Goal: Transaction & Acquisition: Purchase product/service

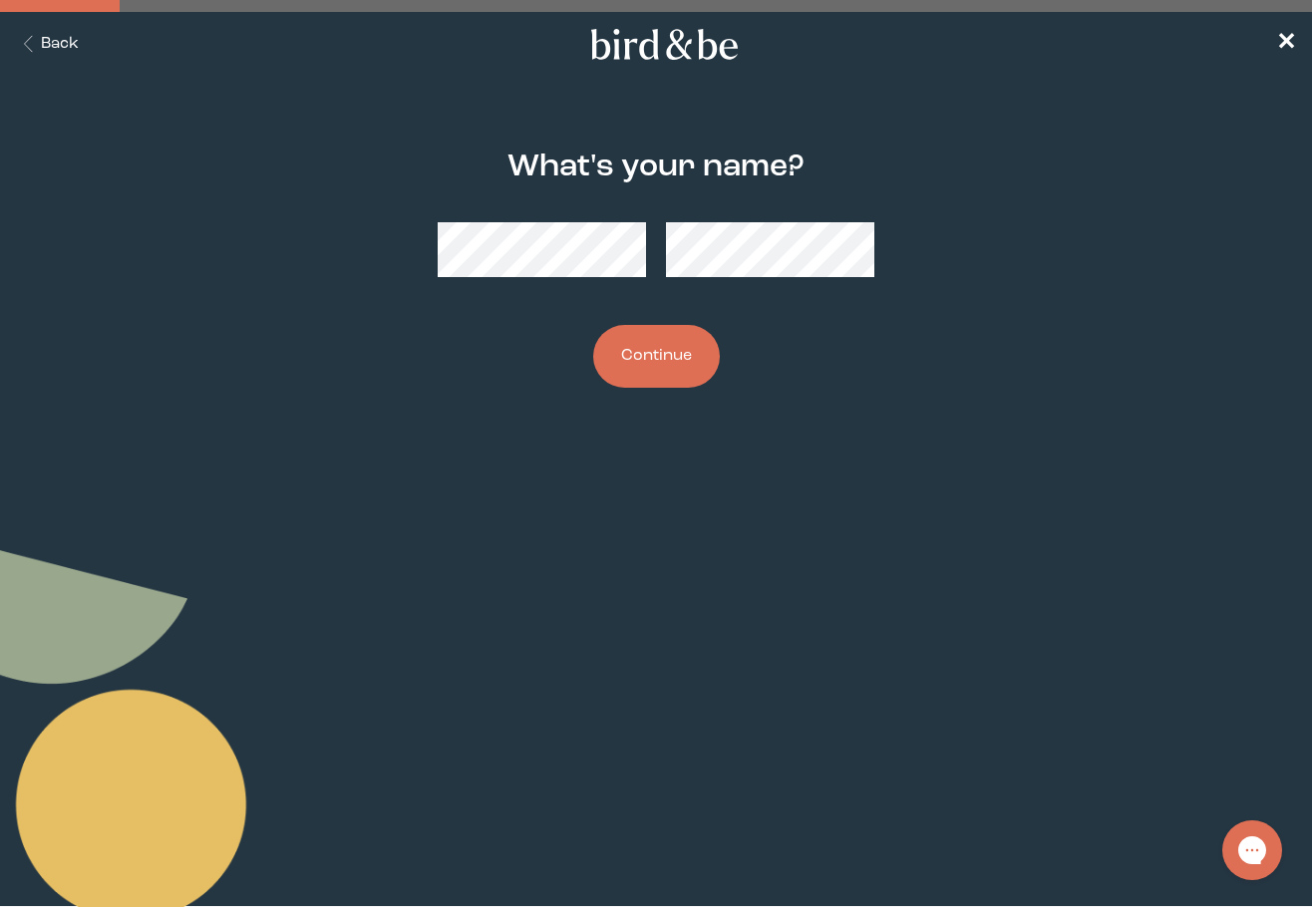
click at [656, 365] on button "Continue" at bounding box center [656, 356] width 127 height 63
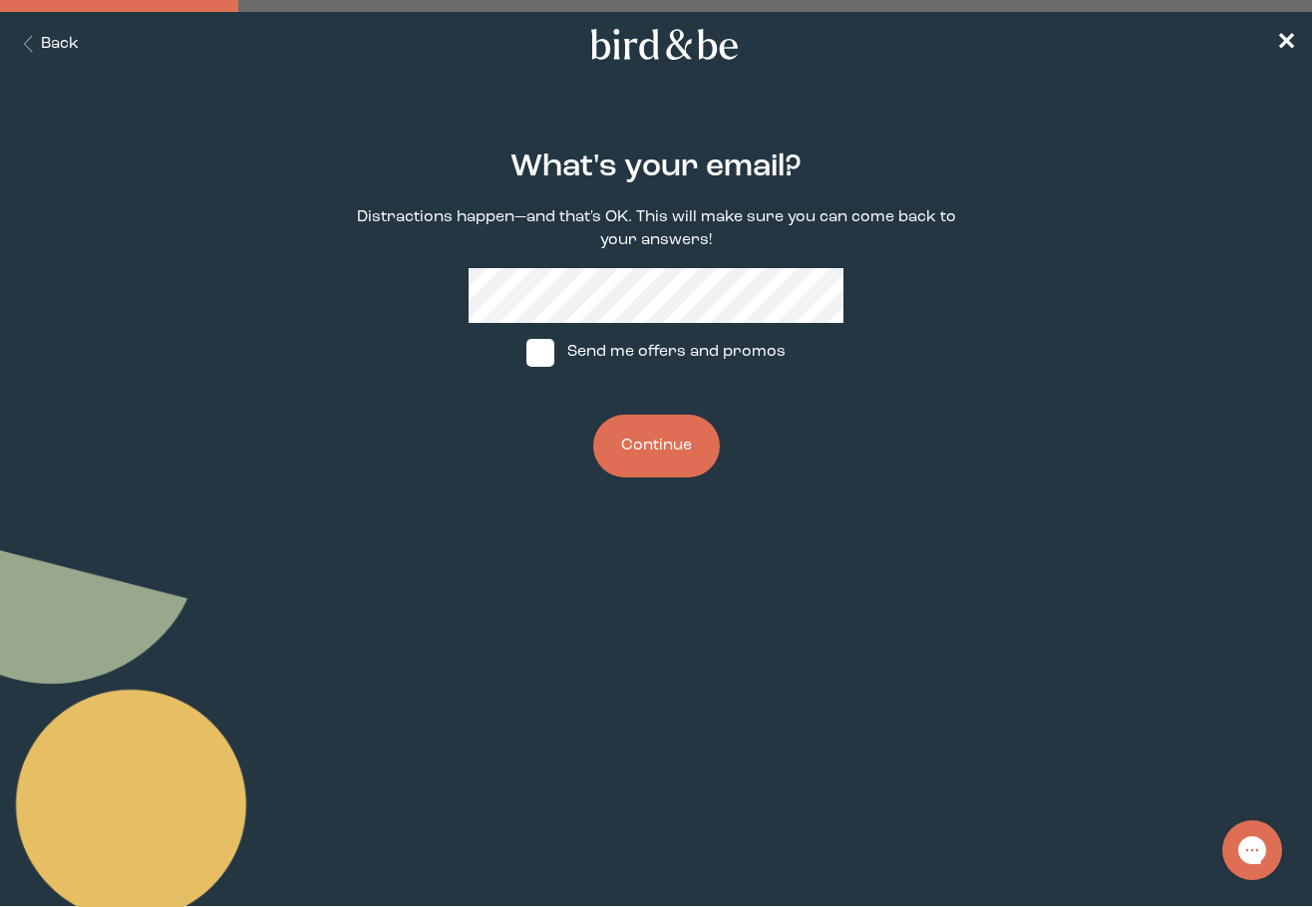
click at [634, 424] on button "Continue" at bounding box center [656, 446] width 127 height 63
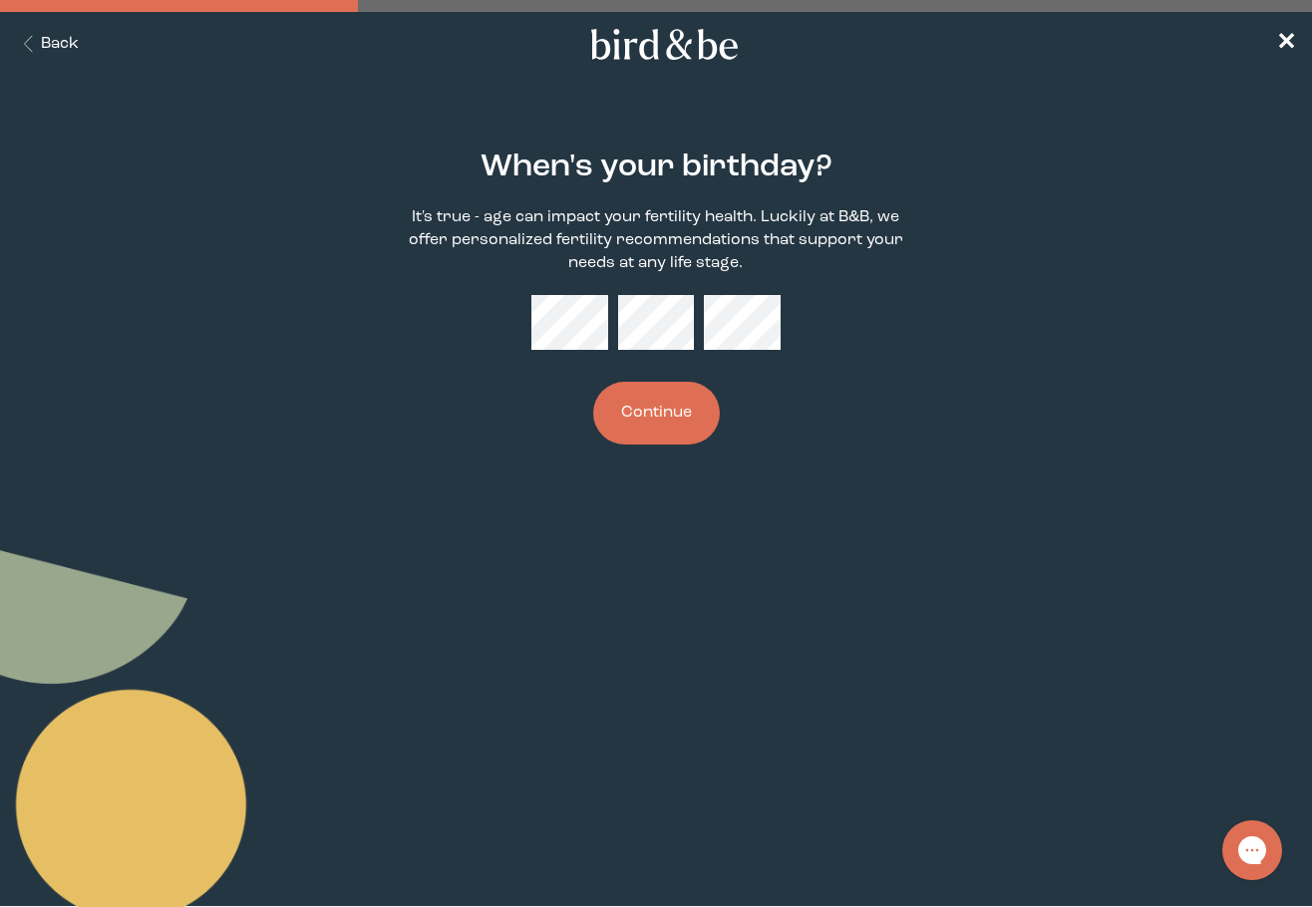
click at [664, 417] on button "Continue" at bounding box center [656, 413] width 127 height 63
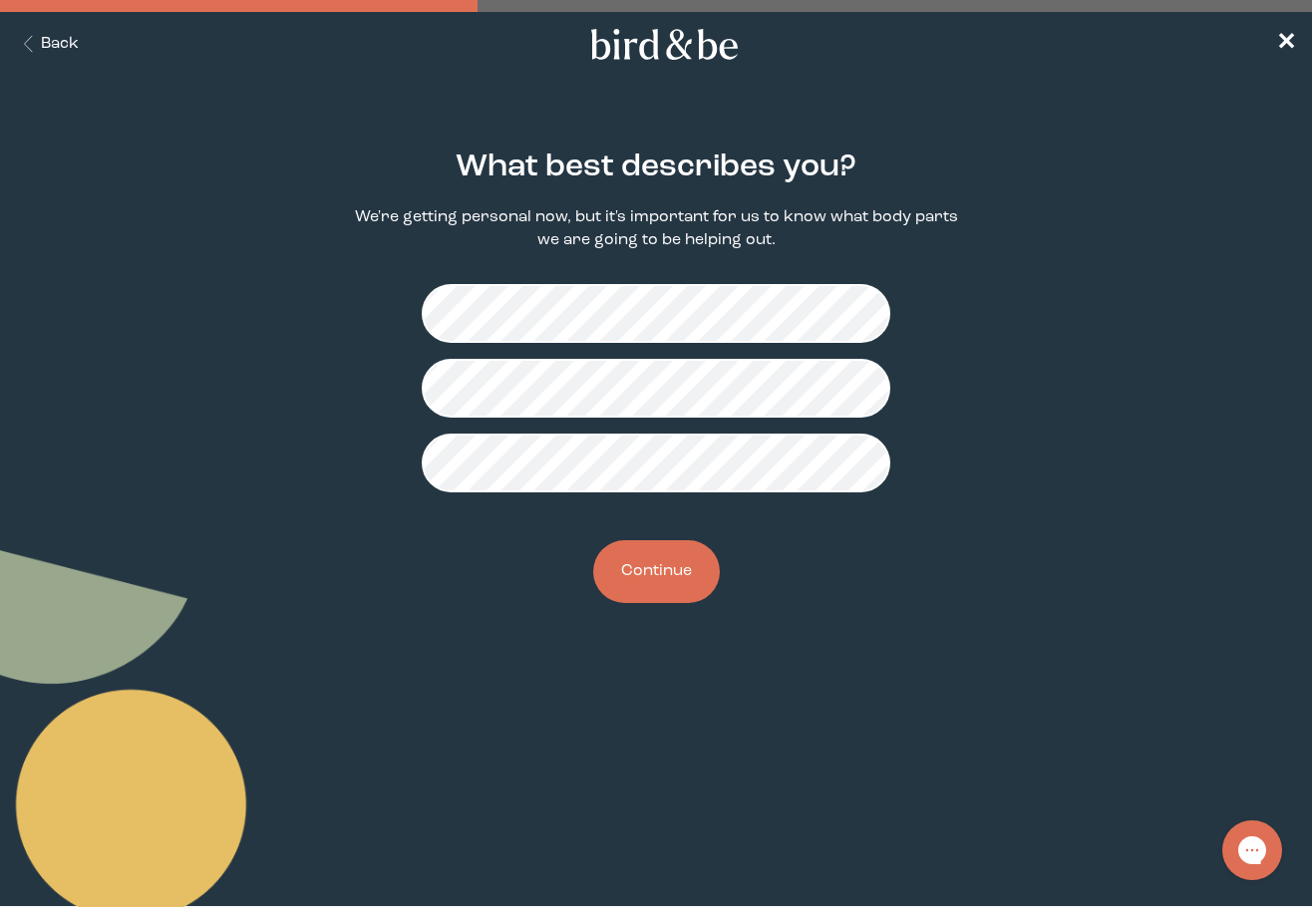
click at [705, 584] on button "Continue" at bounding box center [656, 571] width 127 height 63
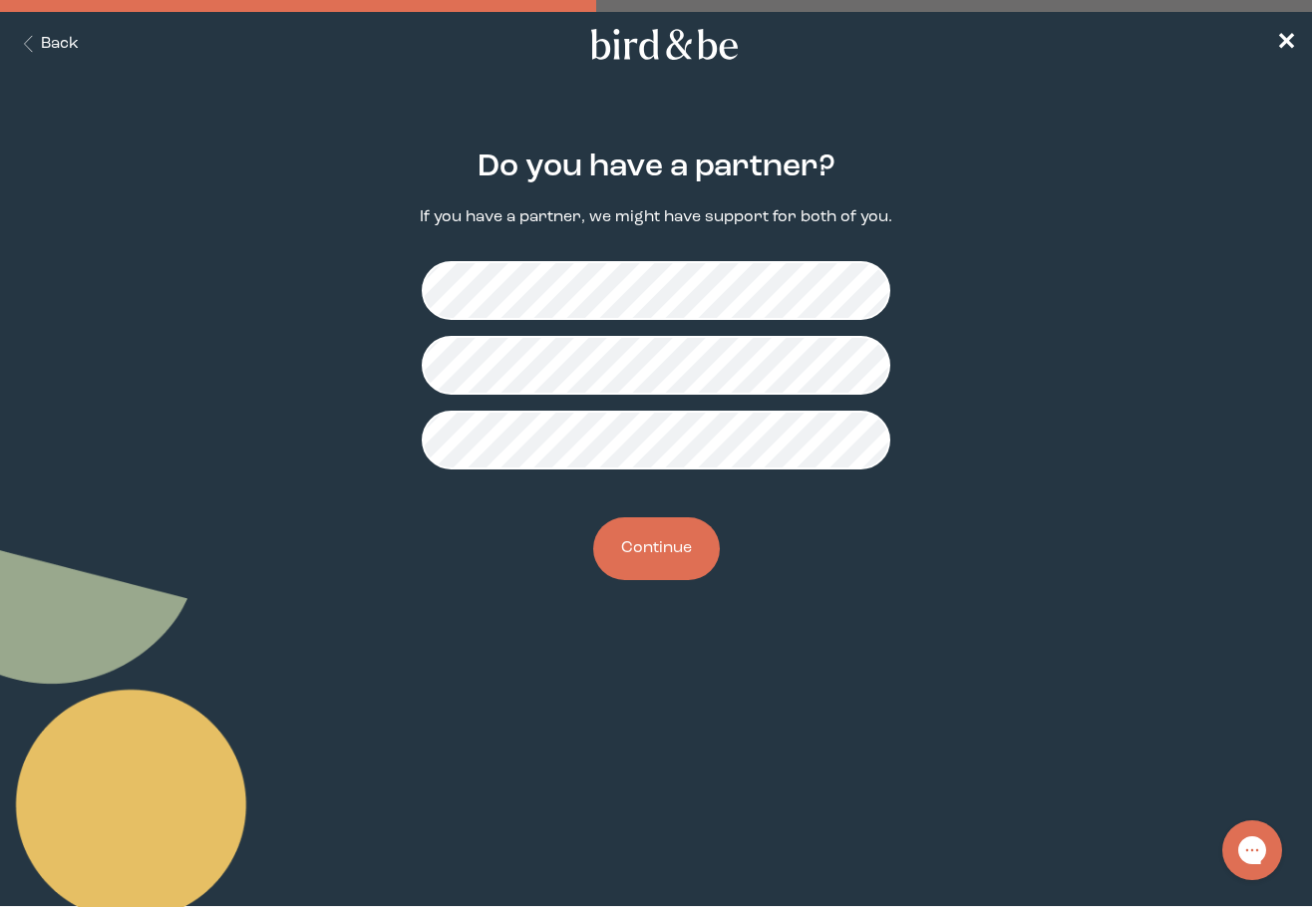
click at [639, 541] on button "Continue" at bounding box center [656, 548] width 127 height 63
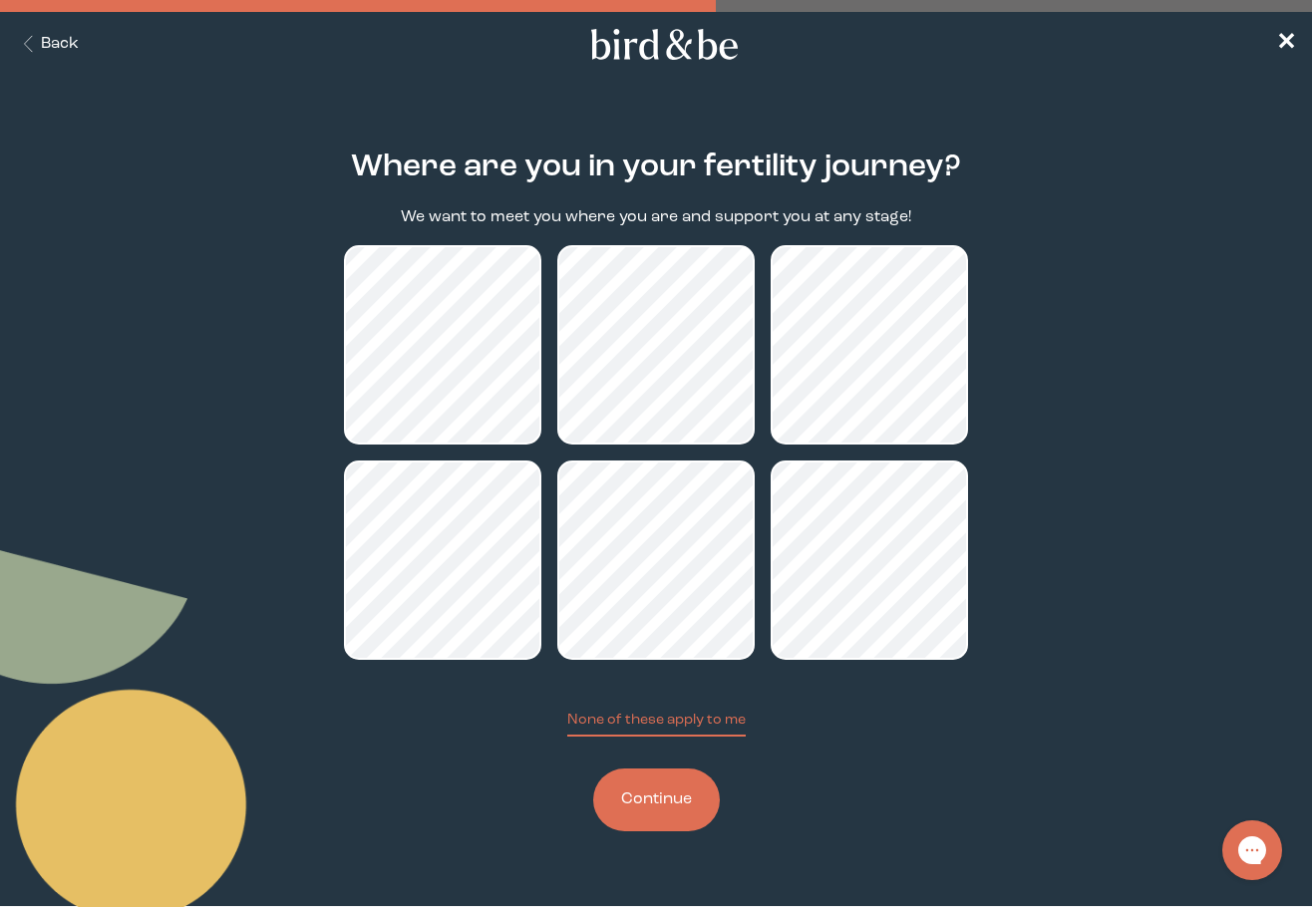
click at [634, 812] on button "Continue" at bounding box center [656, 800] width 127 height 63
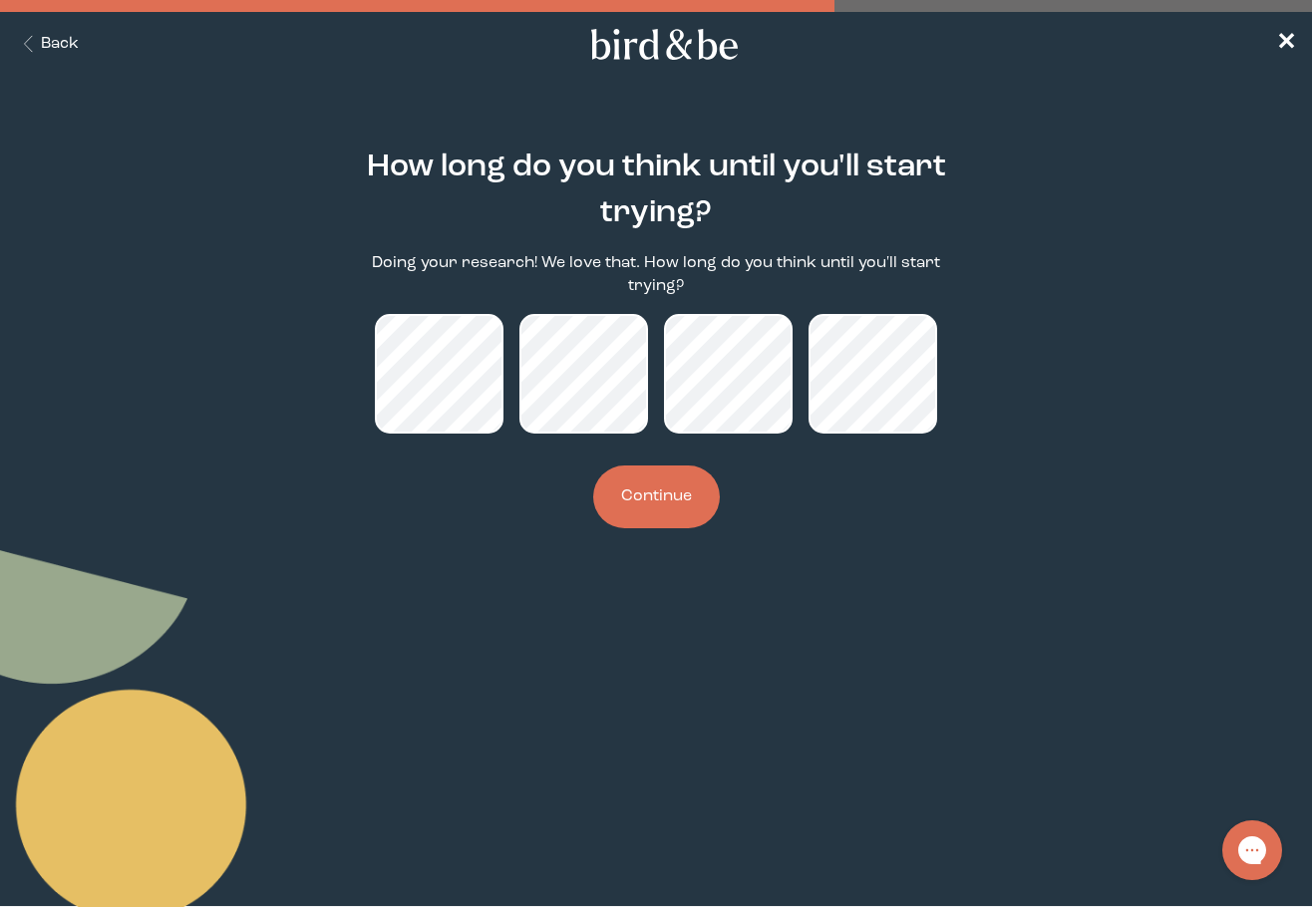
click at [635, 478] on button "Continue" at bounding box center [656, 497] width 127 height 63
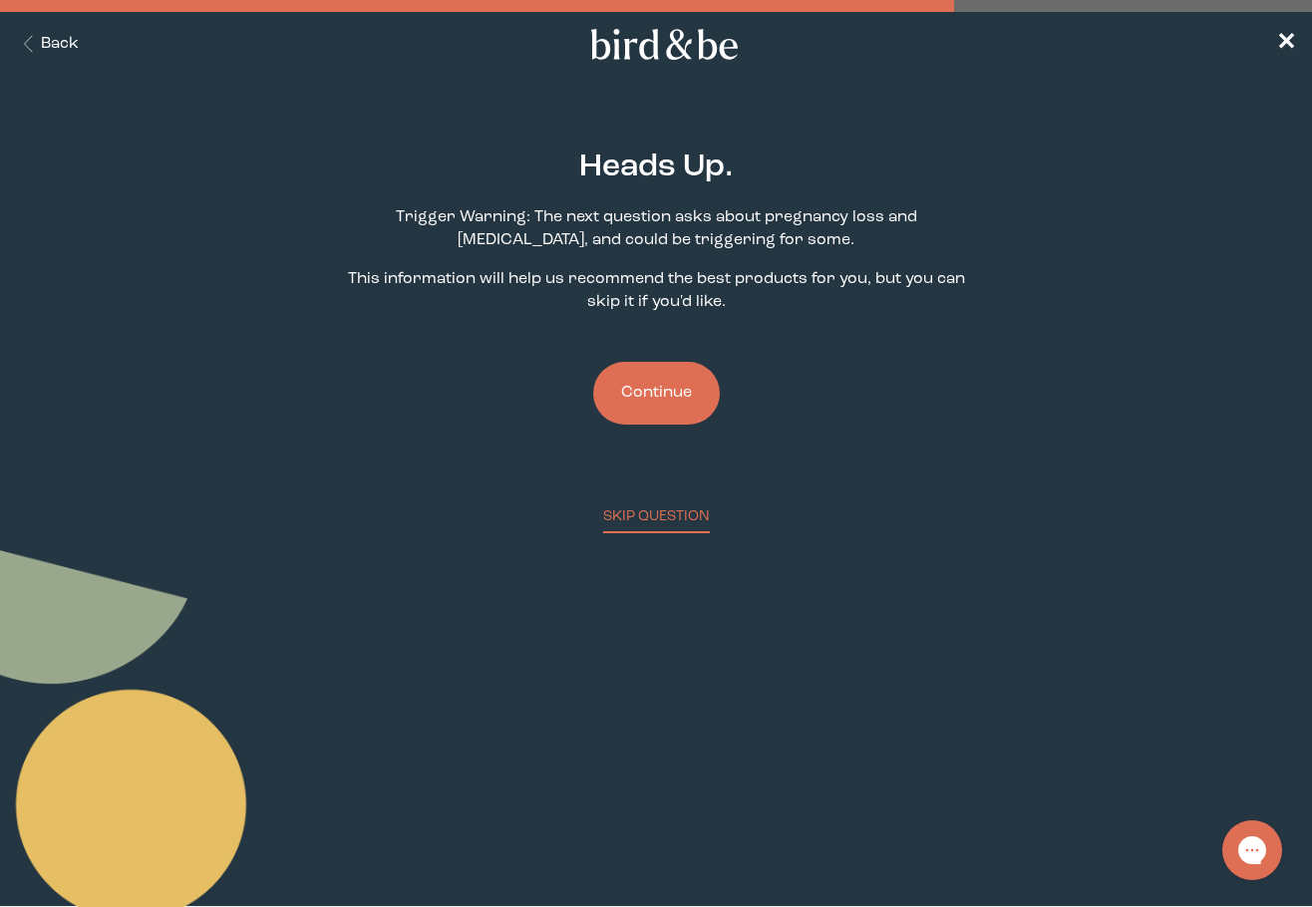
click at [670, 408] on button "Continue" at bounding box center [656, 393] width 127 height 63
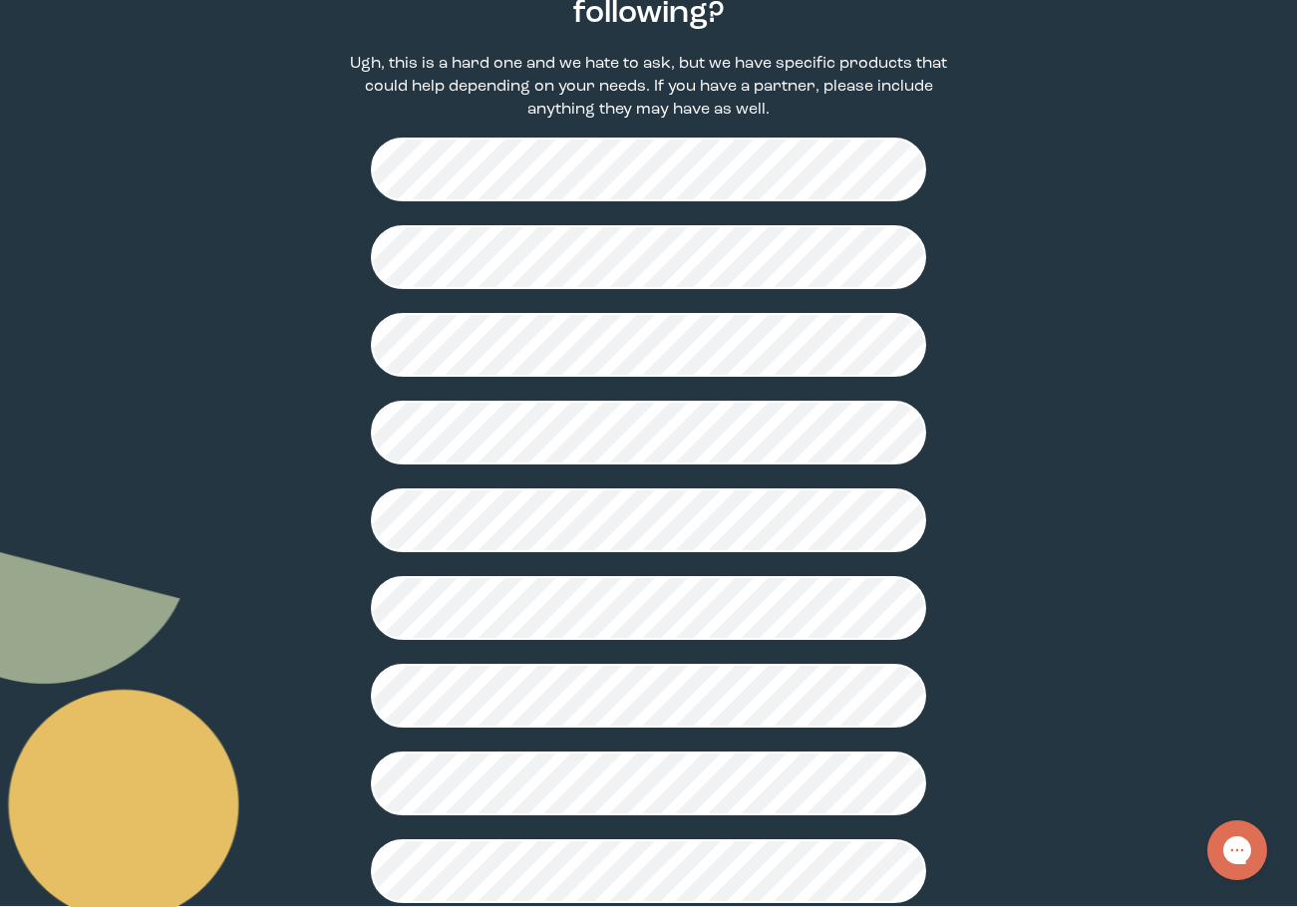
scroll to position [299, 0]
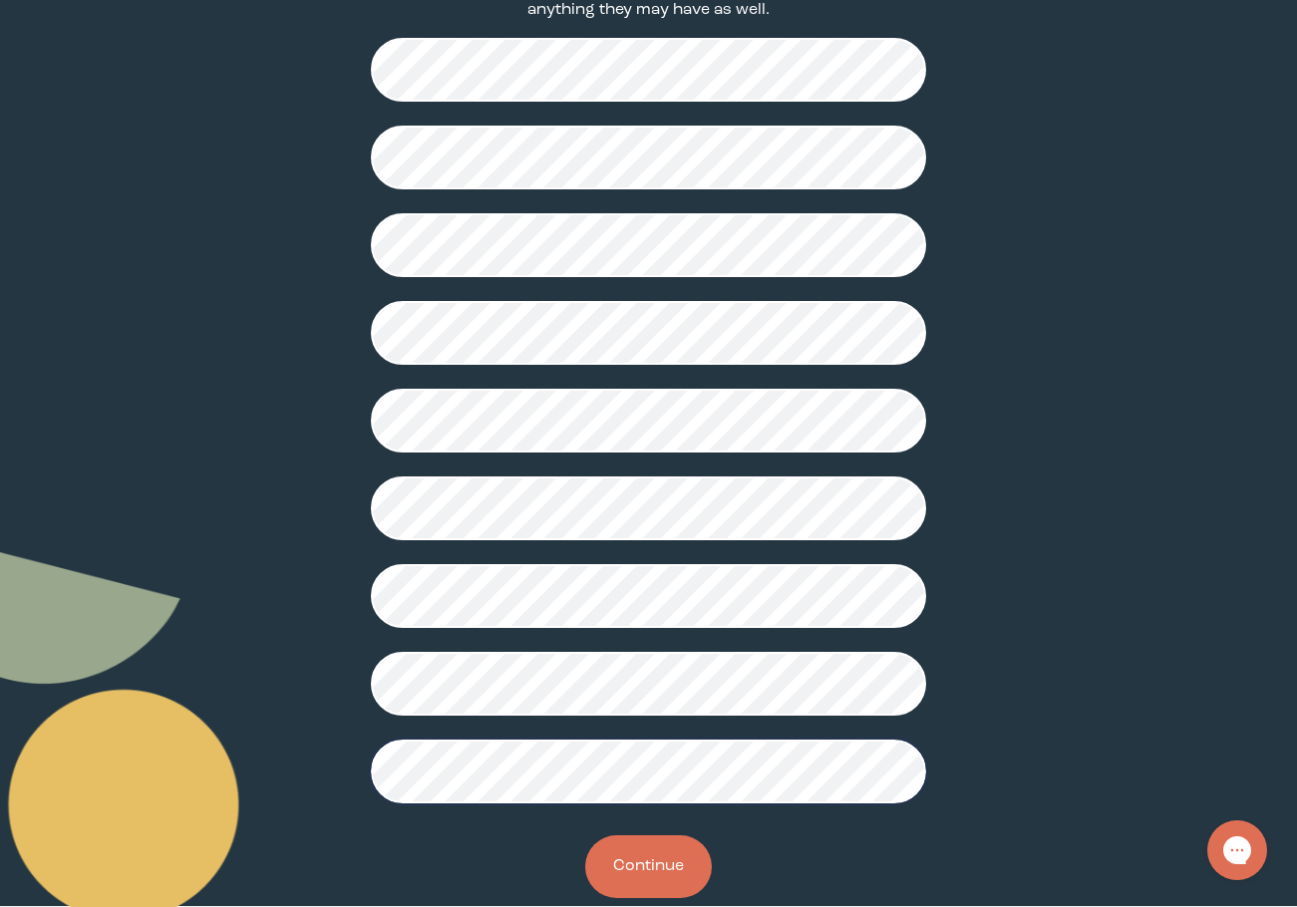
click at [663, 883] on button "Continue" at bounding box center [648, 867] width 127 height 63
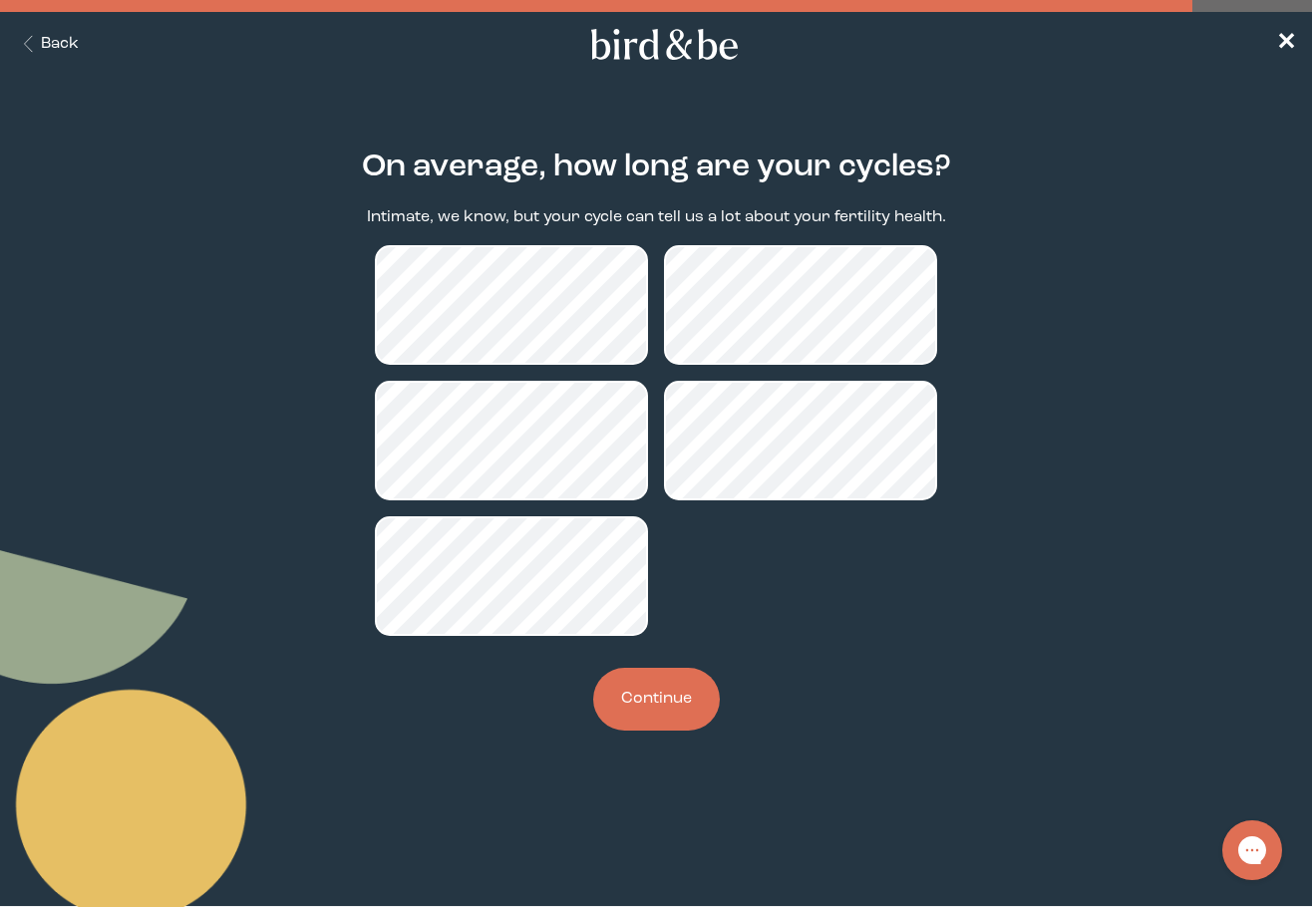
click at [652, 693] on button "Continue" at bounding box center [656, 699] width 127 height 63
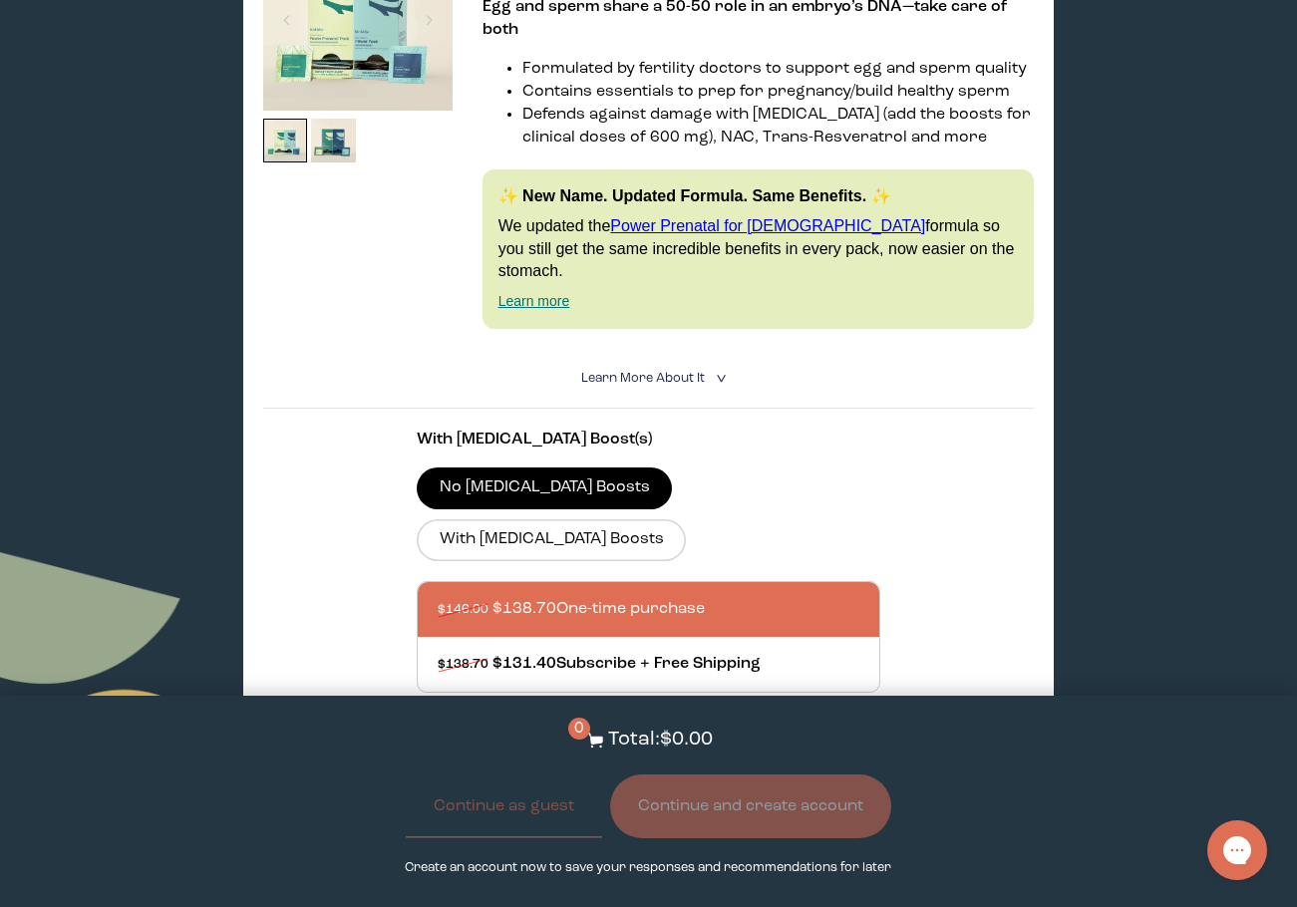
scroll to position [499, 0]
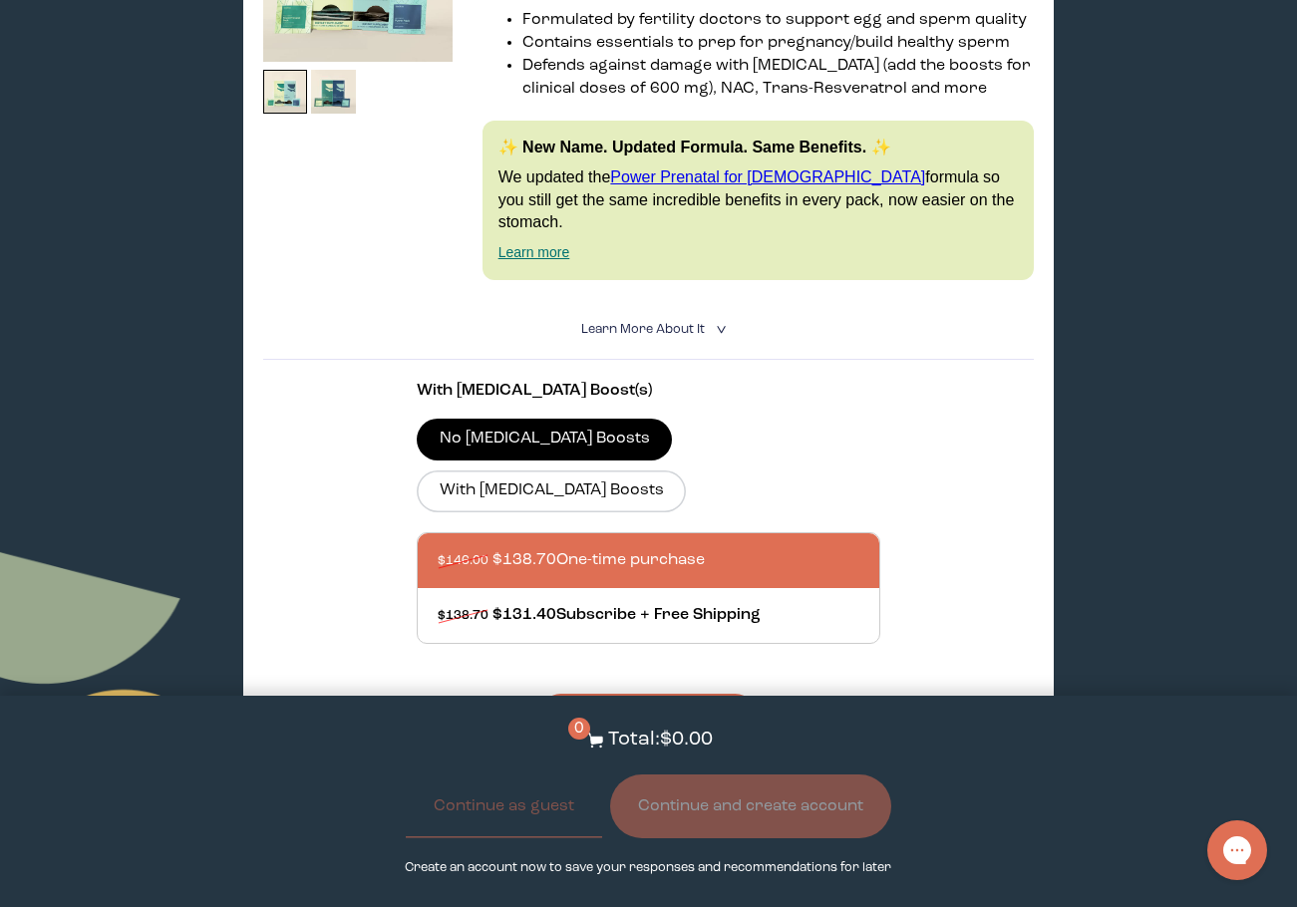
click at [711, 300] on details "Learn More About it < What makes it special 30 daily packs to simplify your rou…" at bounding box center [649, 330] width 772 height 60
click at [711, 324] on icon "<" at bounding box center [719, 329] width 19 height 11
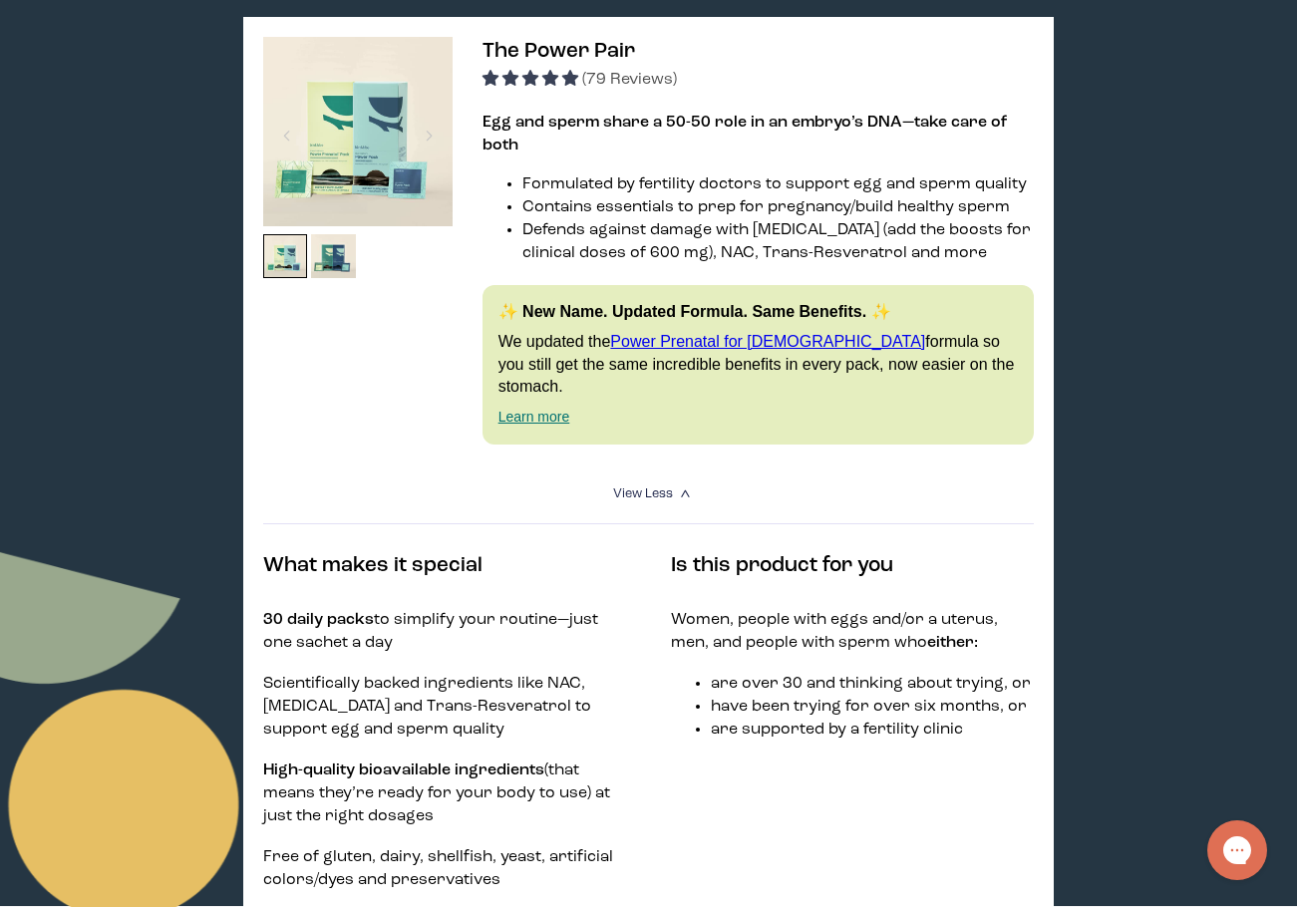
scroll to position [299, 0]
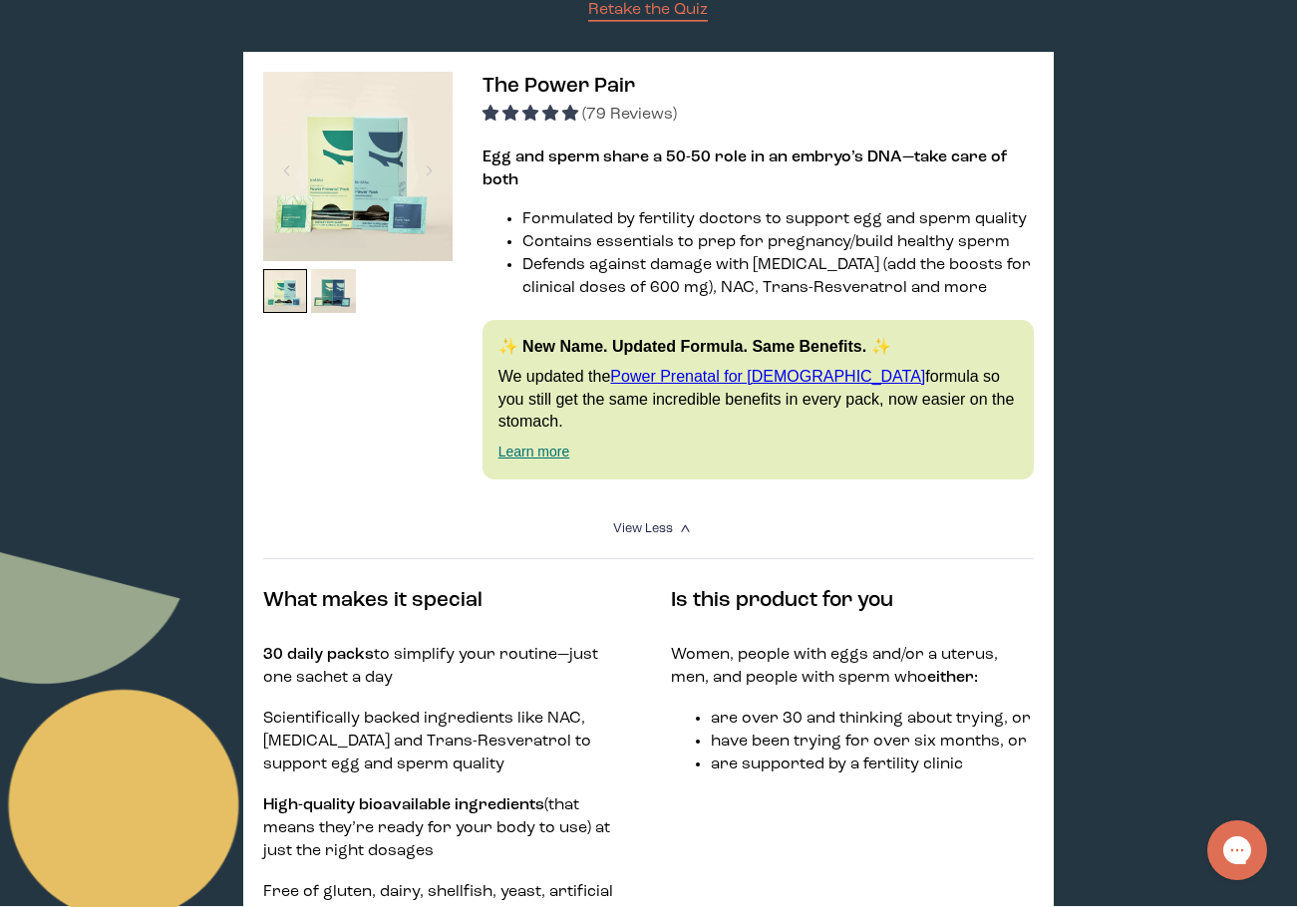
click at [354, 185] on img at bounding box center [357, 166] width 189 height 189
click at [431, 170] on div at bounding box center [429, 171] width 27 height 44
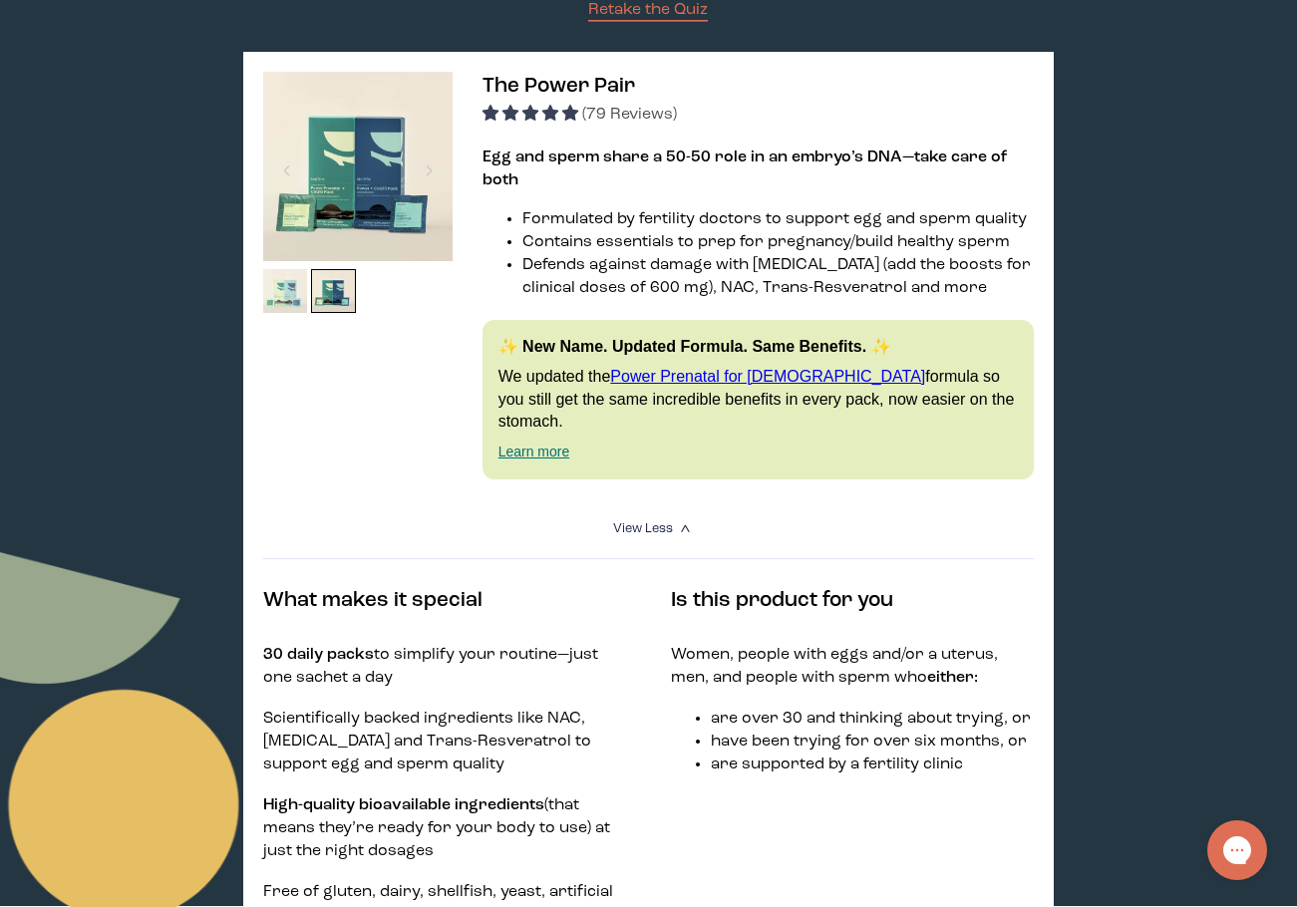
click at [291, 285] on img at bounding box center [285, 291] width 45 height 45
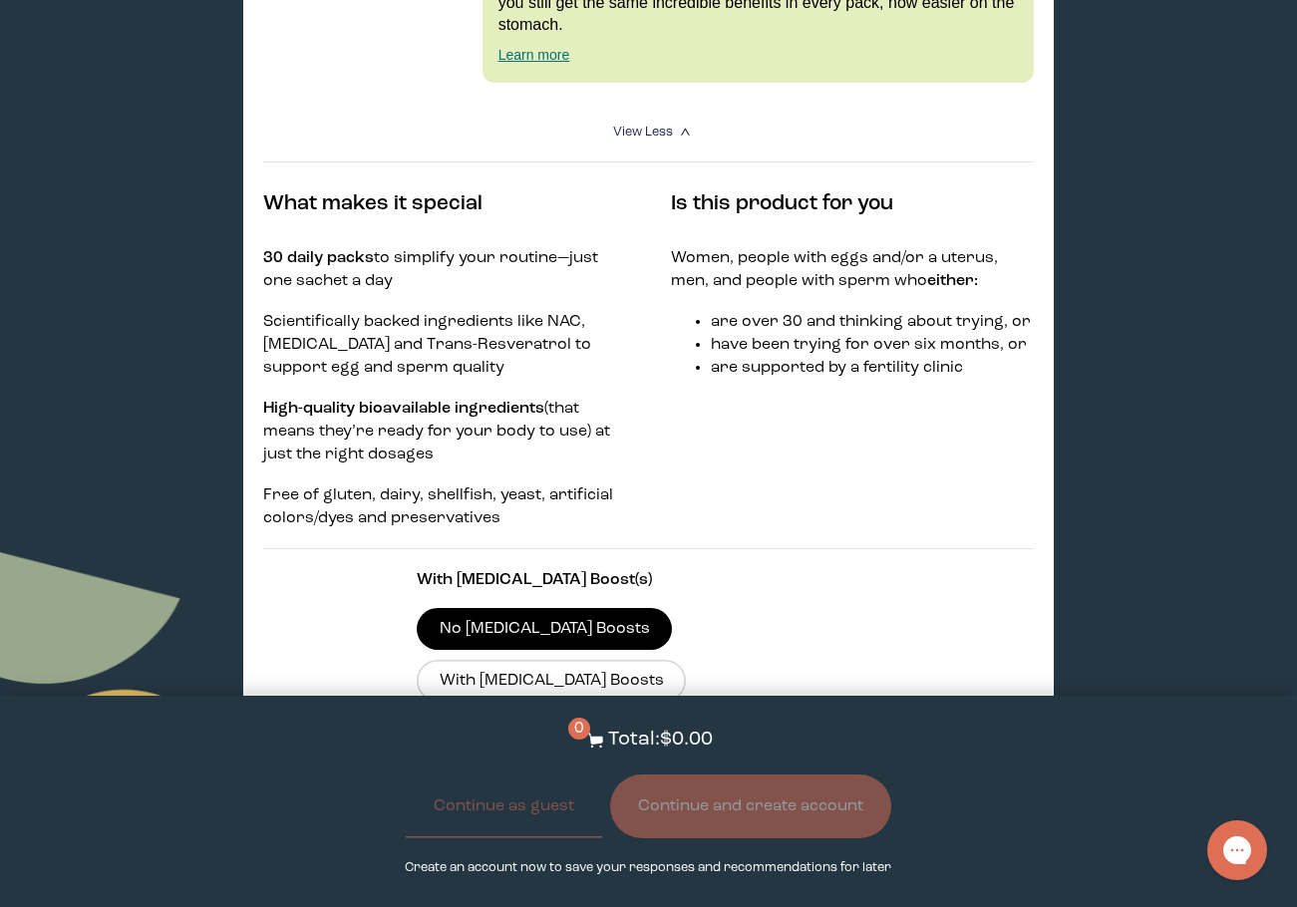
scroll to position [698, 0]
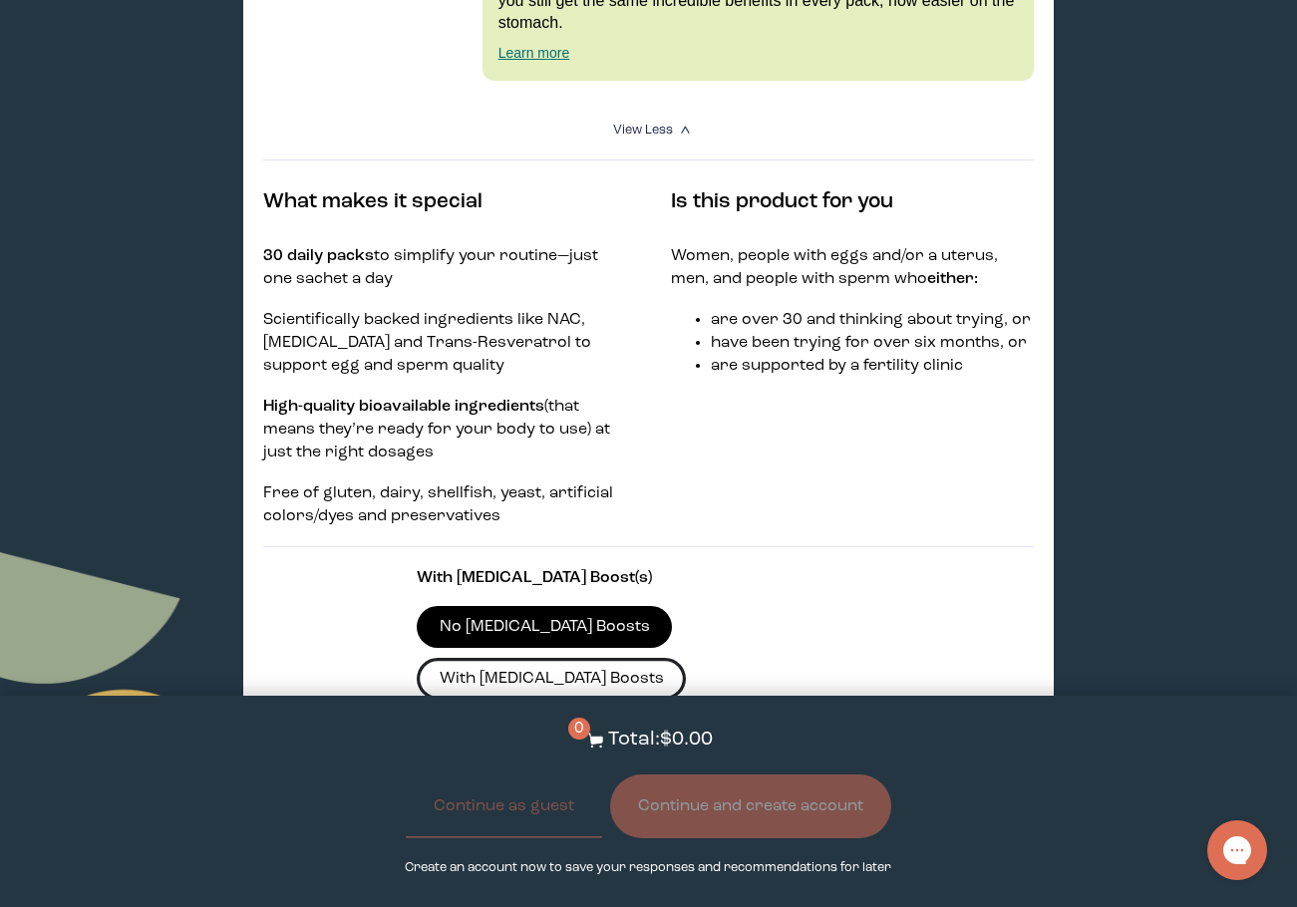
click at [686, 658] on label "With [MEDICAL_DATA] Boosts" at bounding box center [551, 679] width 269 height 42
click at [0, 0] on input "With [MEDICAL_DATA] Boosts" at bounding box center [0, 0] width 0 height 0
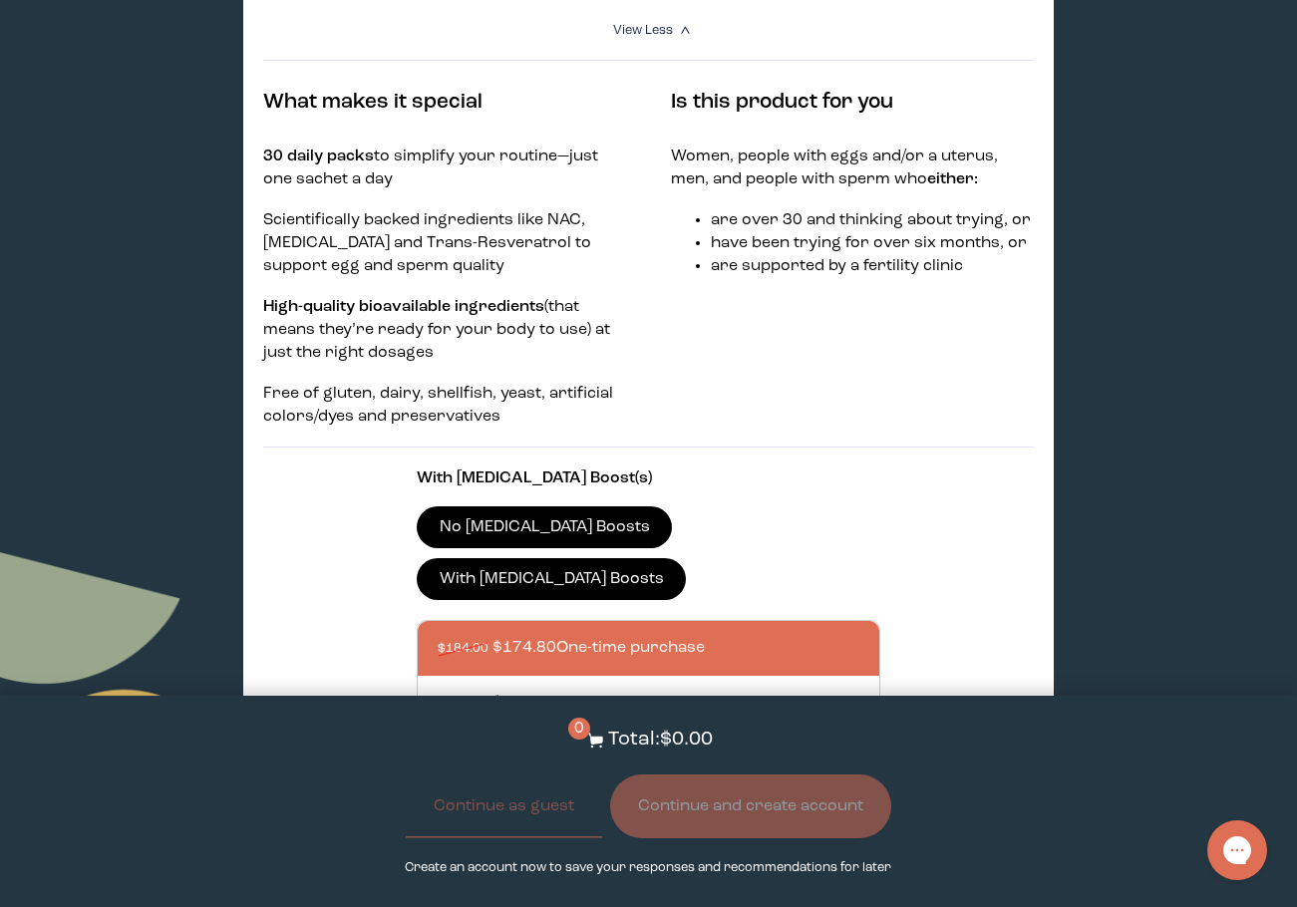
click at [478, 507] on label "No [MEDICAL_DATA] Boosts" at bounding box center [544, 528] width 255 height 42
click at [0, 0] on input "No [MEDICAL_DATA] Boosts" at bounding box center [0, 0] width 0 height 0
click at [680, 558] on label "With [MEDICAL_DATA] Boosts" at bounding box center [551, 579] width 269 height 42
click at [0, 0] on input "With [MEDICAL_DATA] Boosts" at bounding box center [0, 0] width 0 height 0
click at [590, 507] on label "No [MEDICAL_DATA] Boosts" at bounding box center [544, 528] width 255 height 42
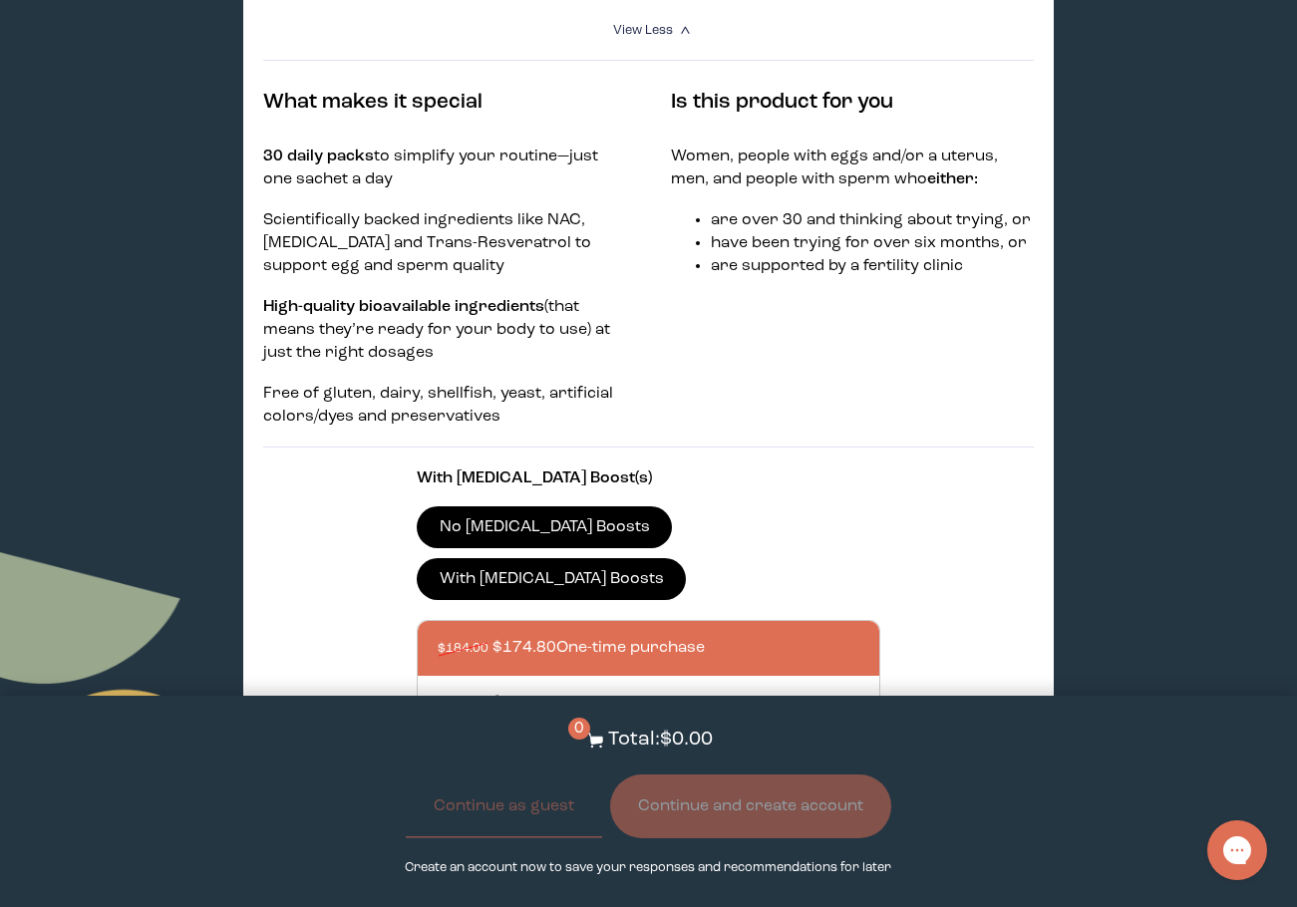
click at [0, 0] on input "No [MEDICAL_DATA] Boosts" at bounding box center [0, 0] width 0 height 0
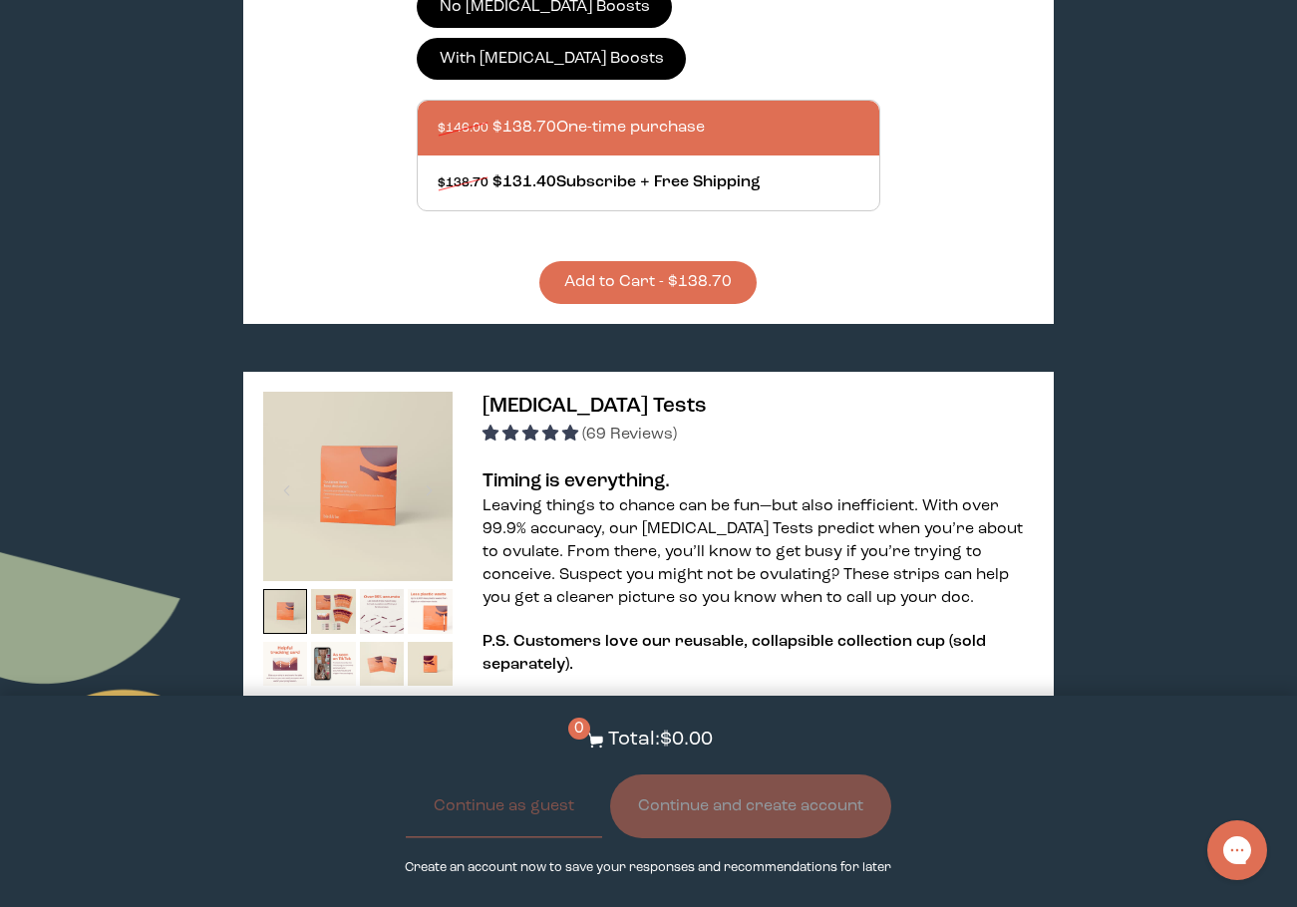
scroll to position [1296, 0]
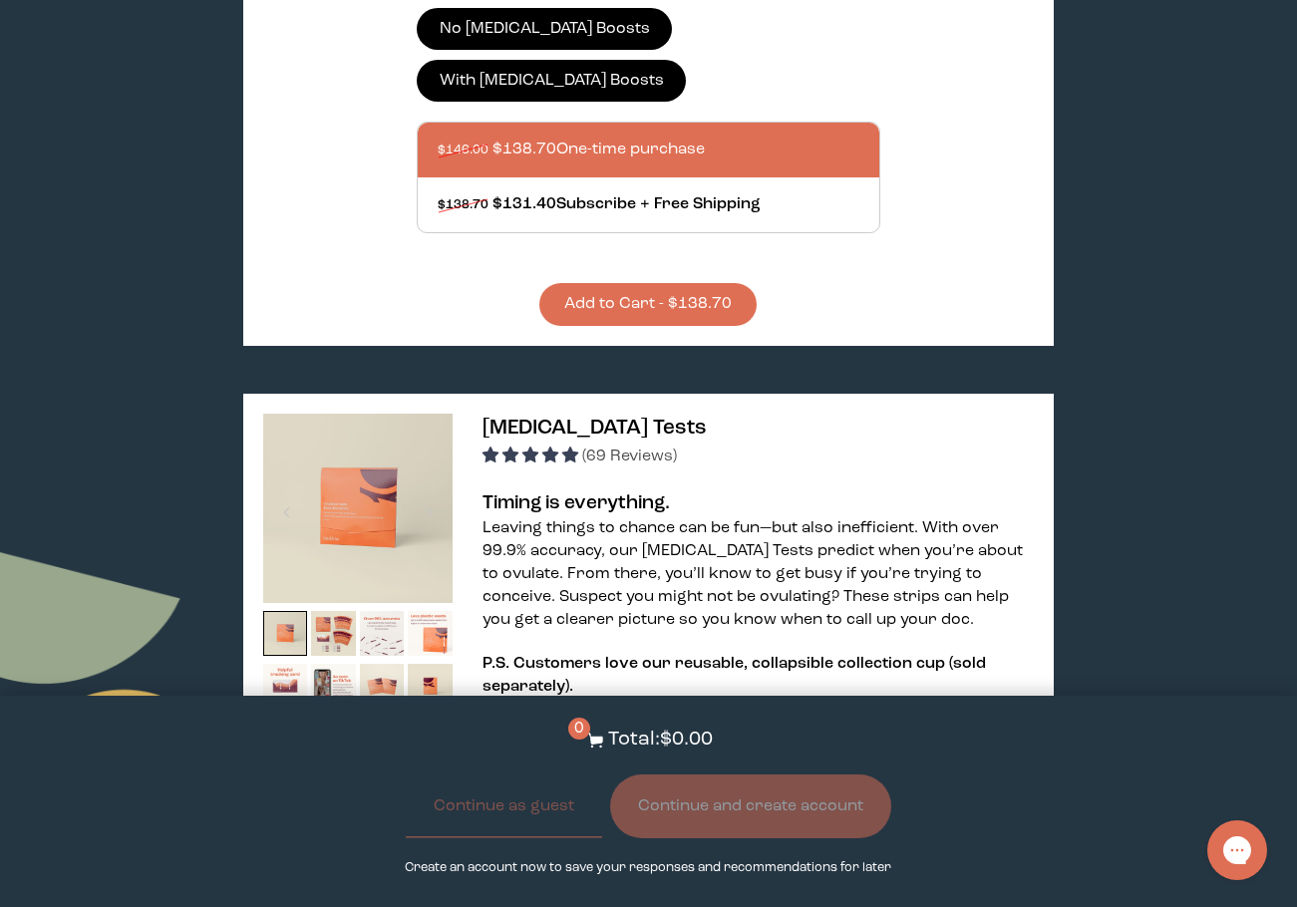
click at [653, 283] on button "Add to Cart - $138.70" at bounding box center [647, 304] width 217 height 43
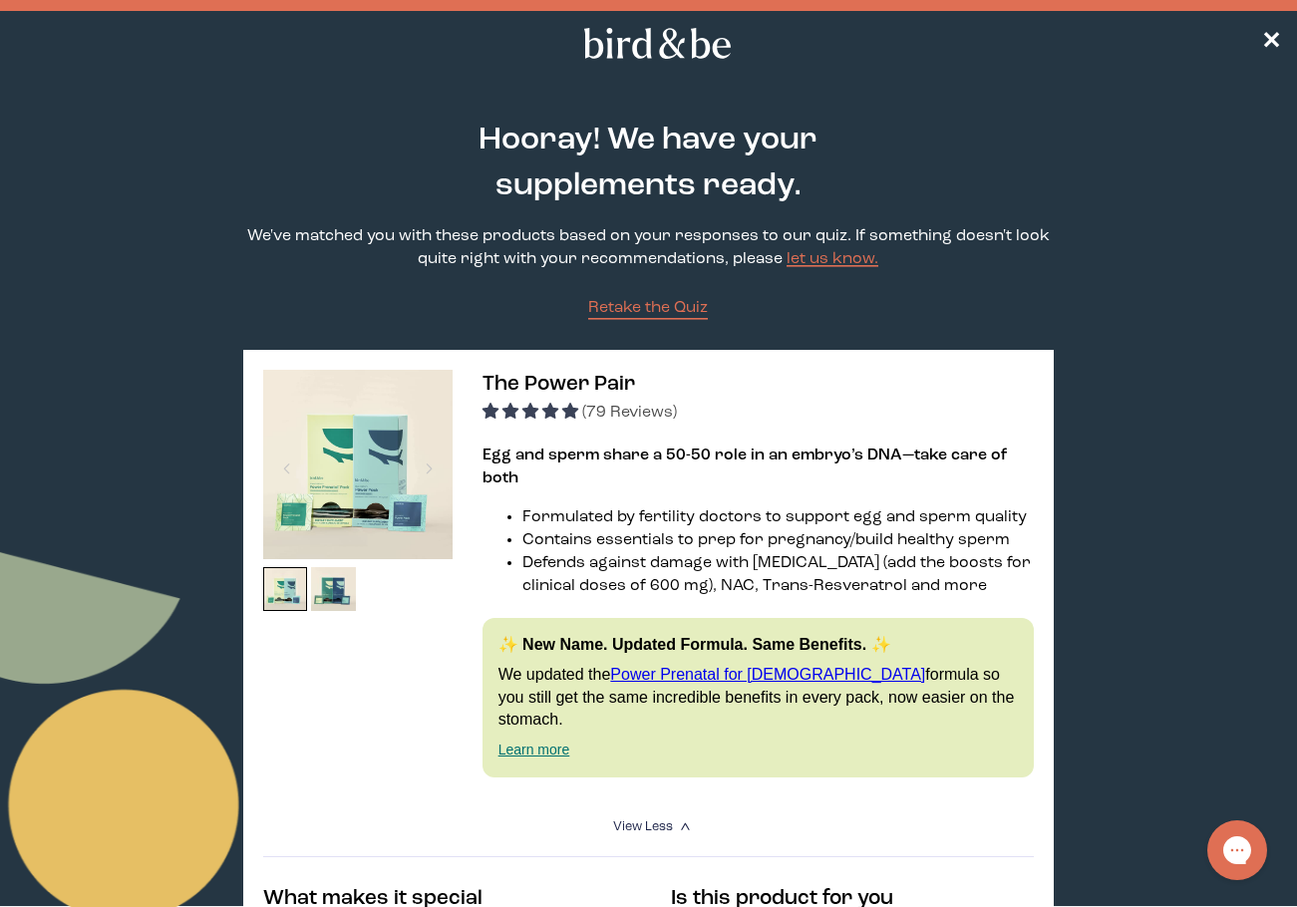
scroll to position [0, 0]
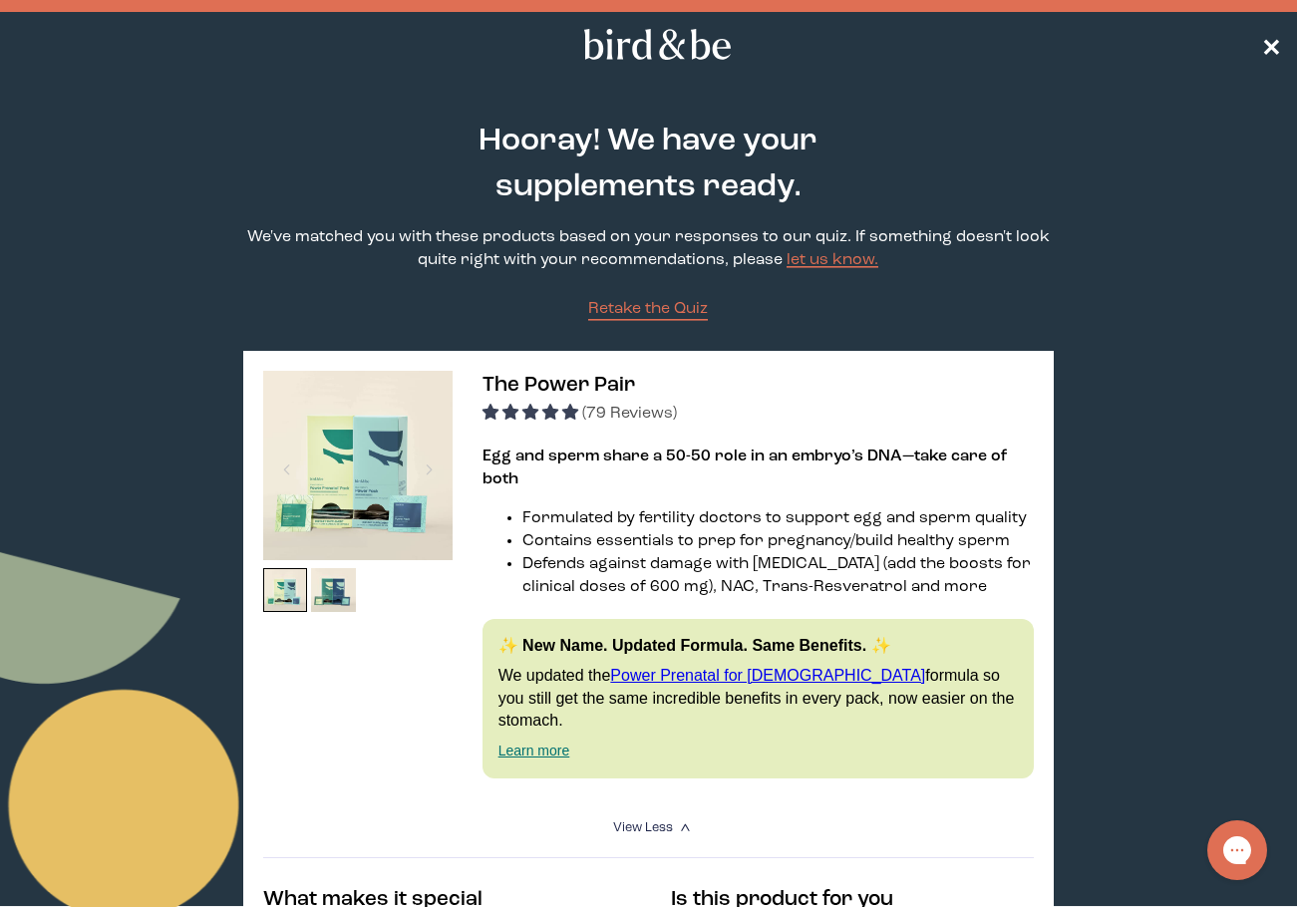
click at [1273, 37] on span "✕" at bounding box center [1271, 45] width 20 height 24
